Goal: Find specific page/section: Find specific page/section

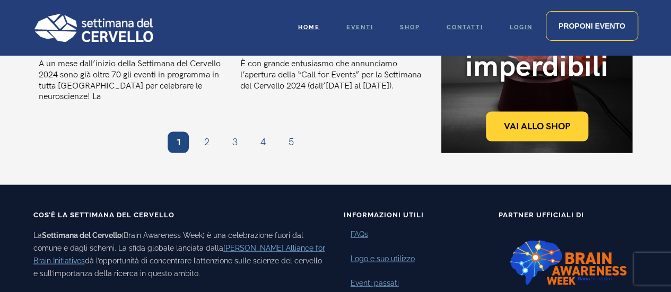
scroll to position [1115, 0]
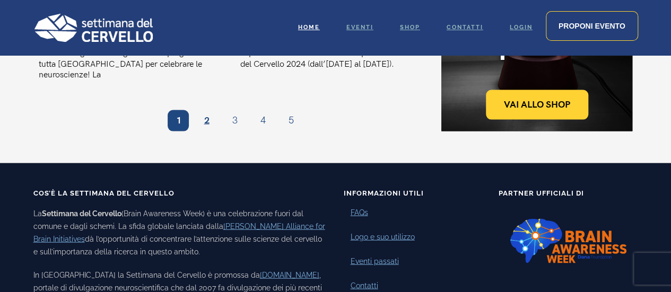
click at [207, 110] on link "Pagina 2" at bounding box center [206, 120] width 21 height 21
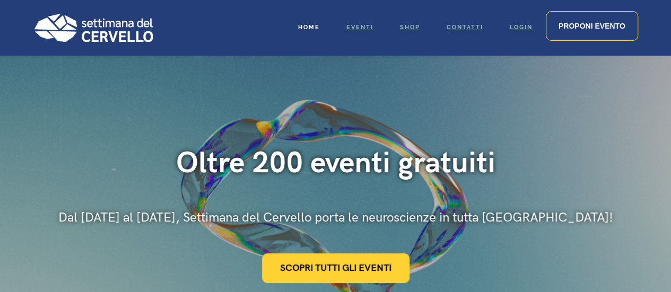
click at [312, 27] on span "Home" at bounding box center [309, 27] width 22 height 7
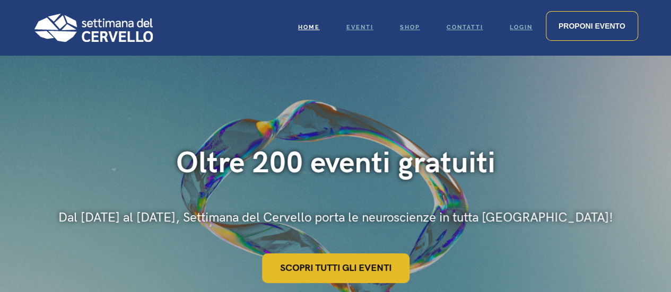
click at [318, 271] on link "Scopri tutti gli eventi" at bounding box center [336, 269] width 148 height 30
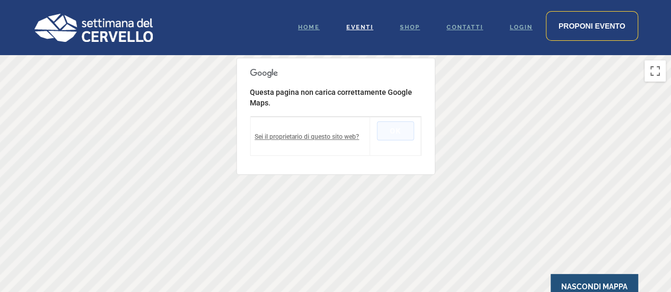
click at [390, 134] on button "OK" at bounding box center [395, 131] width 37 height 19
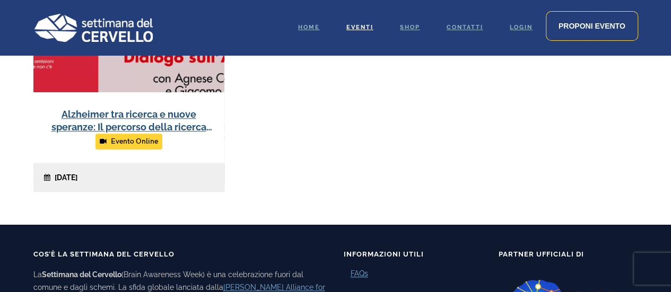
scroll to position [212, 0]
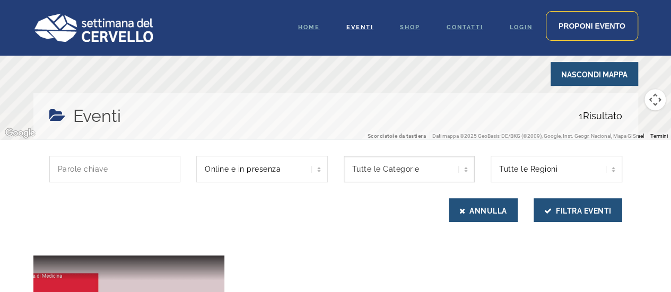
click at [465, 173] on select "Tutte le Categorie Intervista" at bounding box center [410, 169] width 132 height 27
click at [615, 168] on select "Tutte le Regioni Piemonte" at bounding box center [557, 169] width 132 height 27
click at [491, 156] on select "Tutte le Regioni Piemonte" at bounding box center [557, 169] width 132 height 27
click at [510, 173] on select "Tutte le Regioni Piemonte" at bounding box center [557, 169] width 132 height 27
click at [305, 24] on span "Home" at bounding box center [309, 27] width 22 height 7
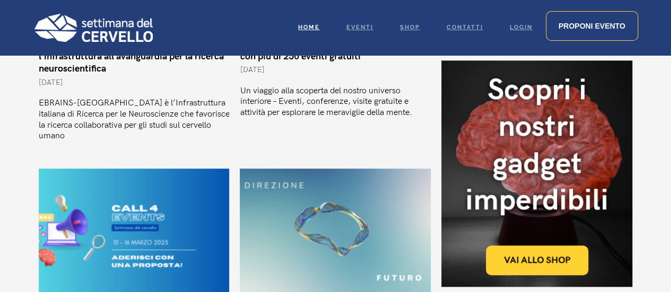
scroll to position [265, 0]
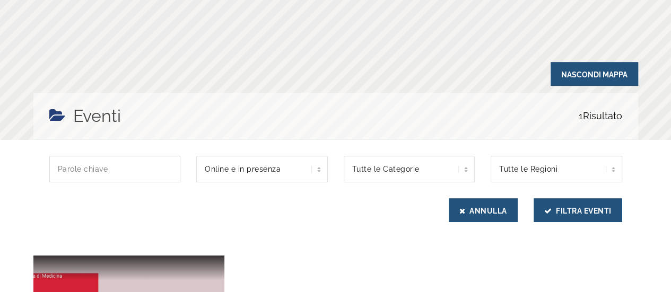
scroll to position [212, 0]
